Goal: Task Accomplishment & Management: Use online tool/utility

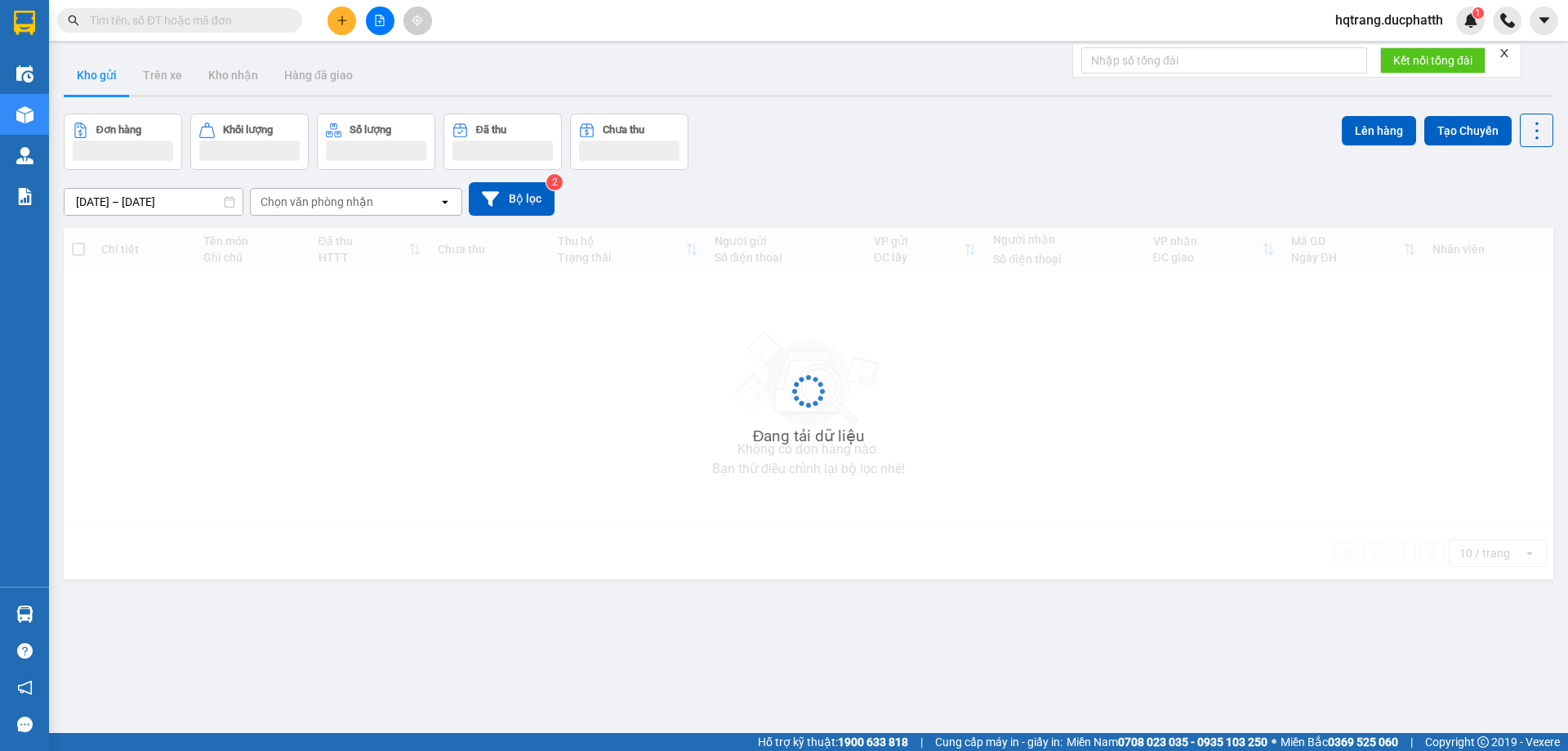
click at [333, 29] on button at bounding box center [342, 21] width 29 height 29
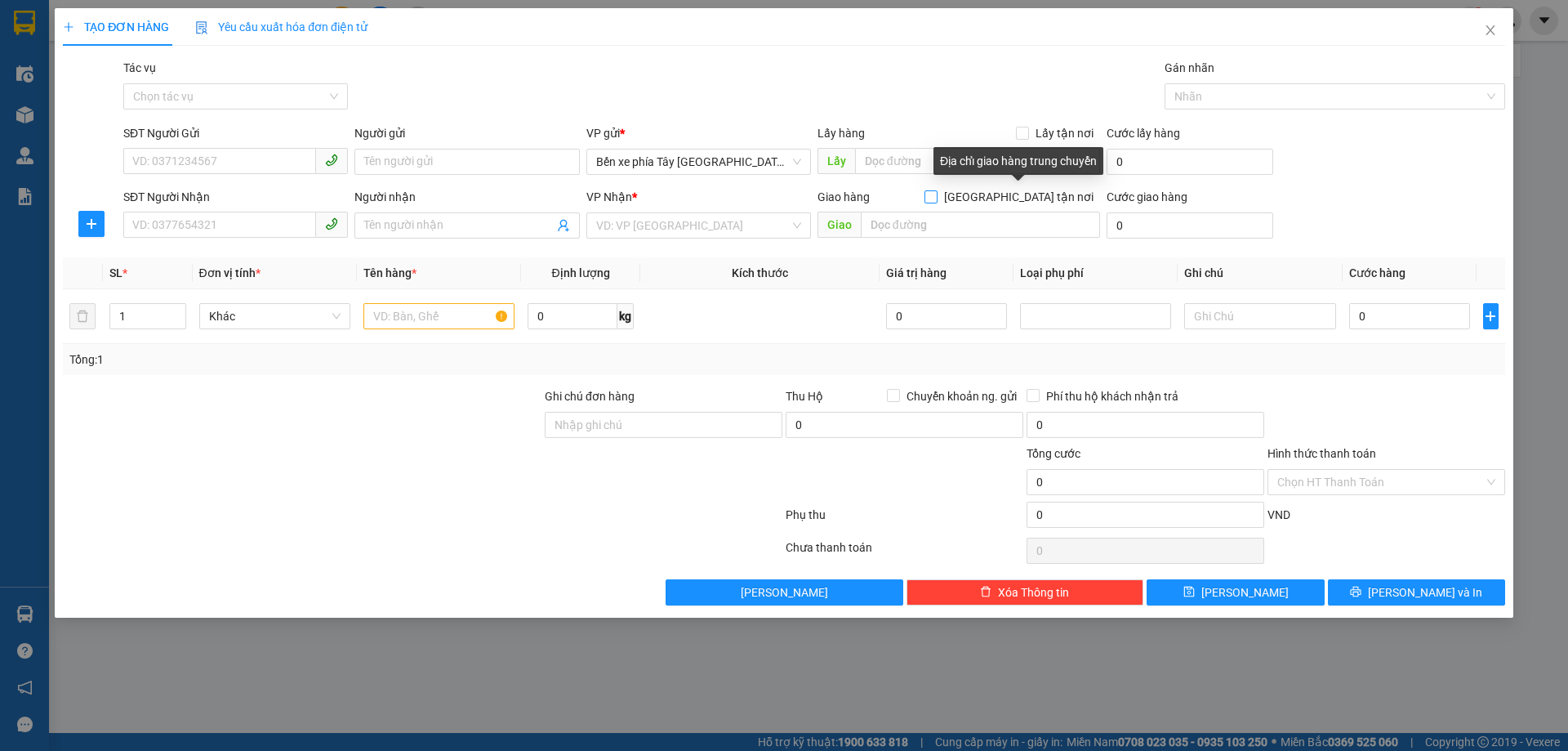
click at [936, 192] on input "[GEOGRAPHIC_DATA] tận nơi" at bounding box center [930, 196] width 11 height 11
checkbox input "true"
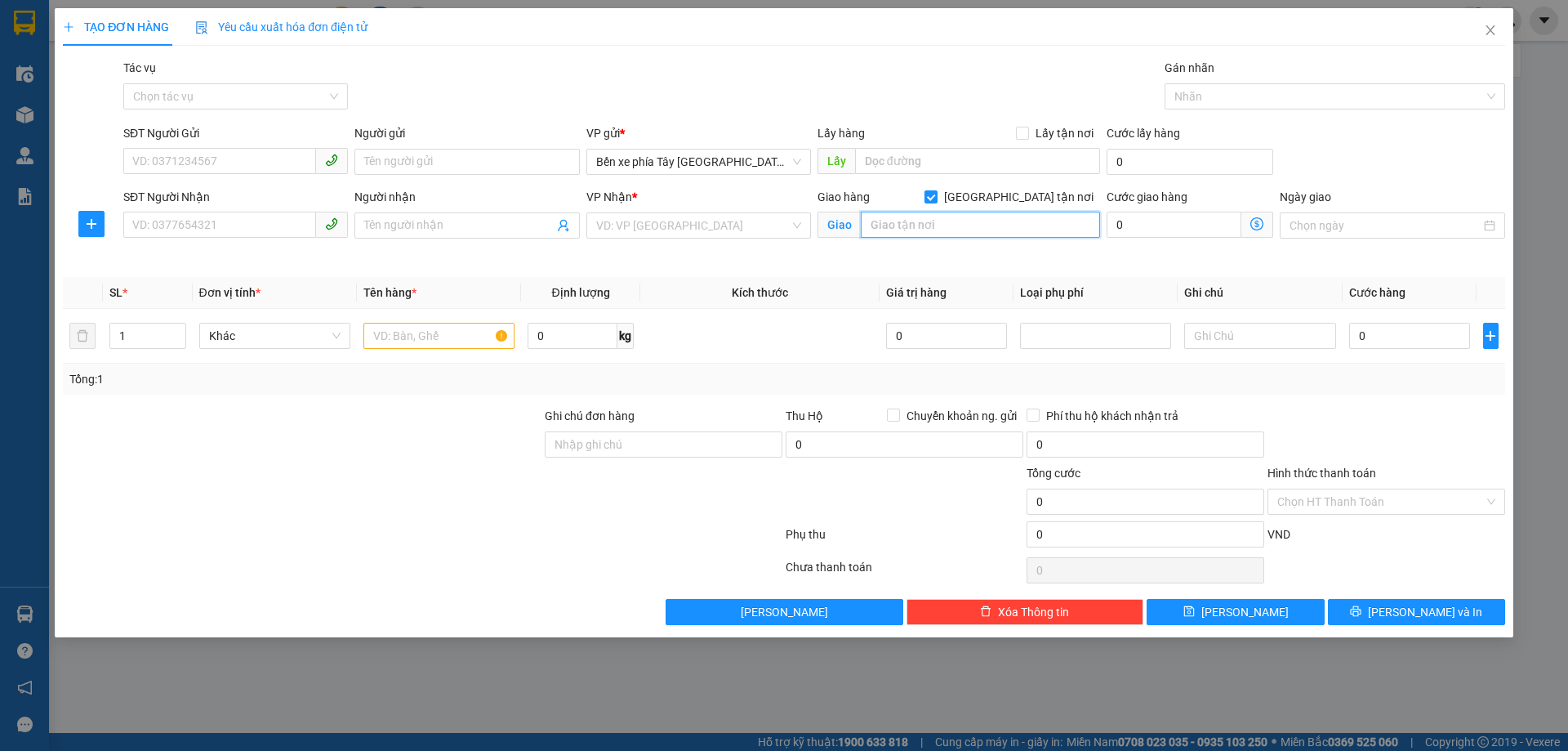
click at [1003, 235] on input "text" at bounding box center [981, 225] width 239 height 26
click at [1490, 31] on icon "close" at bounding box center [1490, 31] width 9 height 10
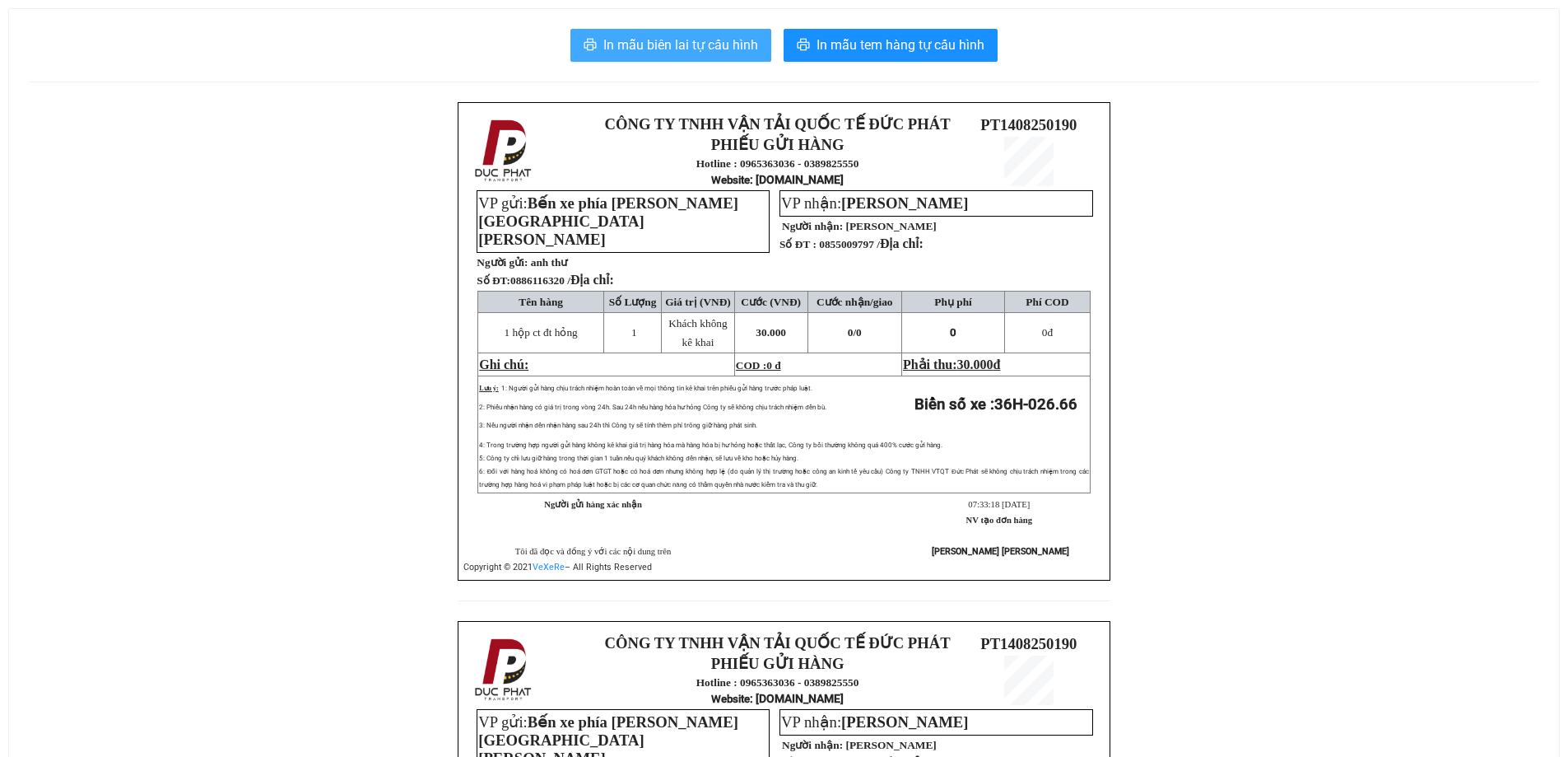
click at [663, 40] on span "In mẫu biên lai tự cấu hình" at bounding box center [680, 44] width 155 height 21
